Goal: Check status: Check status

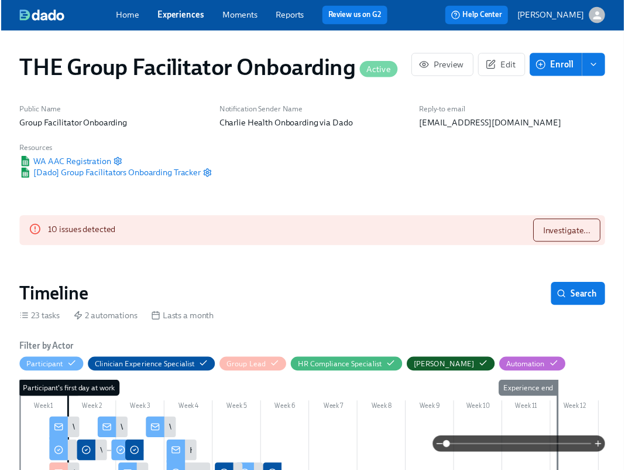
scroll to position [1077, 0]
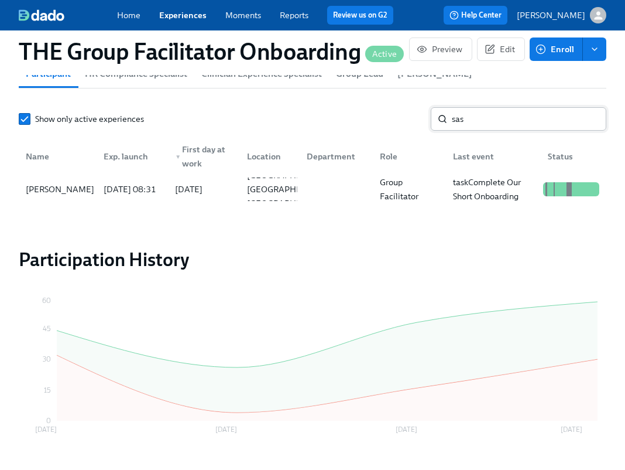
click at [468, 127] on input "sas" at bounding box center [529, 118] width 155 height 23
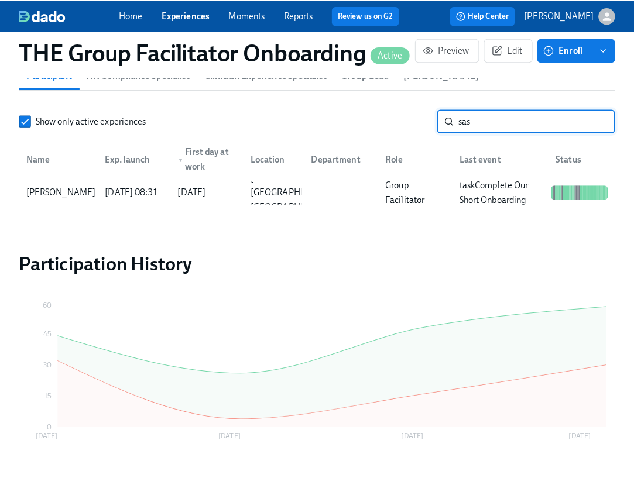
scroll to position [0, 19190]
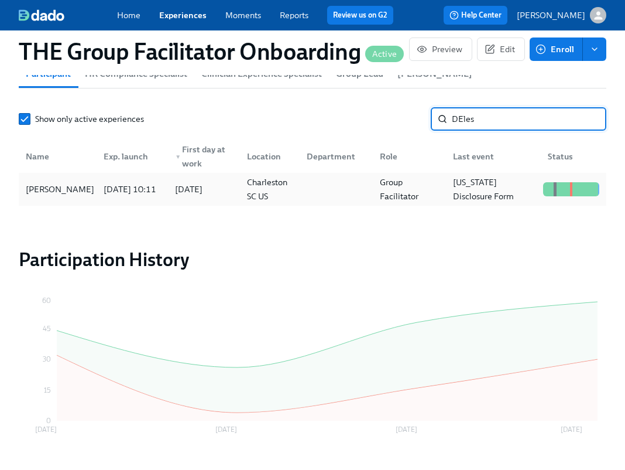
type input "DEles"
click at [93, 194] on div "[PERSON_NAME]" at bounding box center [57, 188] width 73 height 23
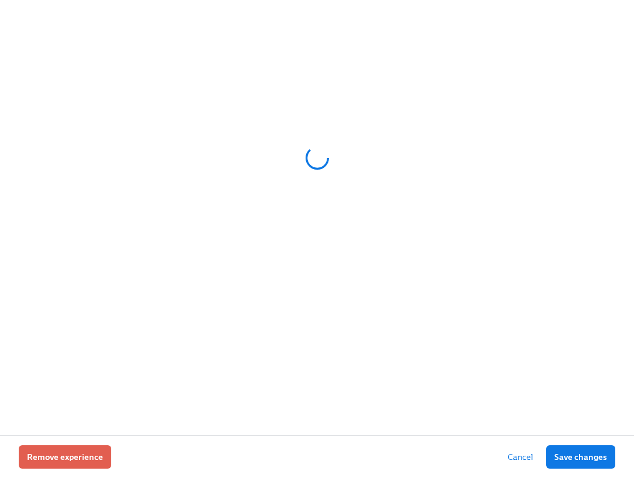
scroll to position [0, 19014]
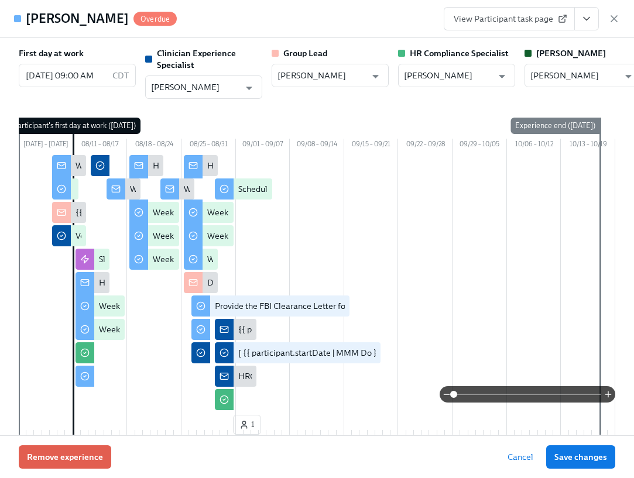
click at [590, 21] on icon "View task page" at bounding box center [587, 19] width 12 height 12
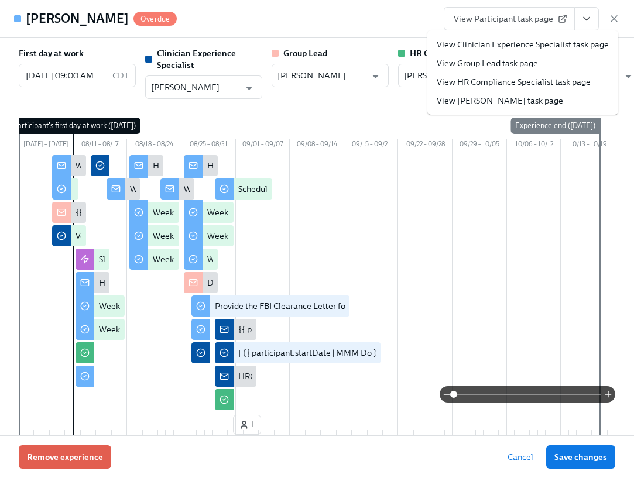
click at [531, 46] on link "View Clinician Experience Specialist task page" at bounding box center [523, 45] width 172 height 12
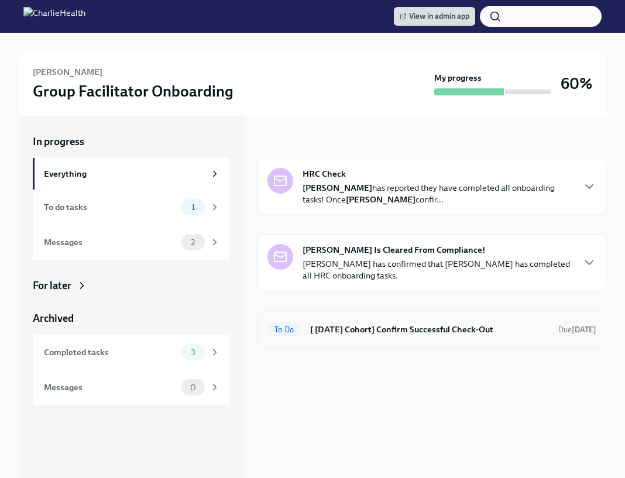
click at [400, 327] on h6 "[ [DATE] Cohort] Confirm Successful Check-Out" at bounding box center [429, 329] width 239 height 13
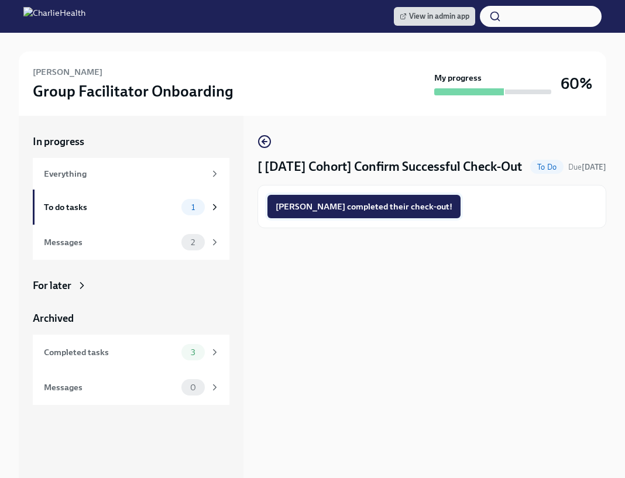
click at [363, 218] on button "[PERSON_NAME] completed their check-out!" at bounding box center [364, 206] width 193 height 23
